Goal: Task Accomplishment & Management: Manage account settings

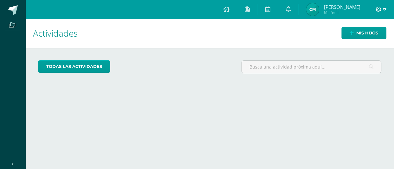
click at [378, 7] on icon at bounding box center [378, 10] width 6 height 6
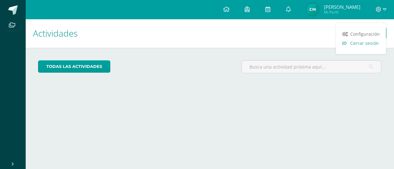
click at [355, 47] on link "Cerrar sesión" at bounding box center [361, 43] width 50 height 9
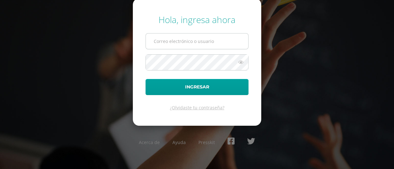
click at [227, 44] on input "text" at bounding box center [197, 42] width 102 height 16
